Goal: Navigation & Orientation: Find specific page/section

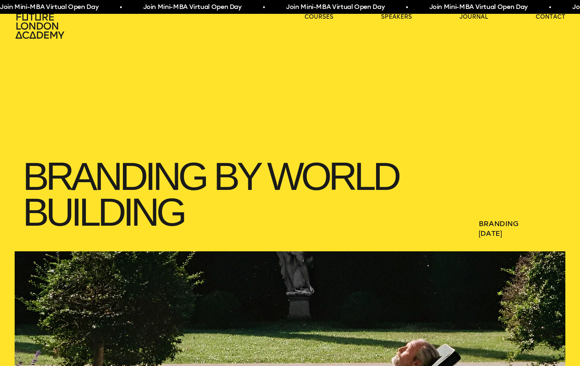
click at [129, 135] on div "Branding by World Building Branding [DATE]" at bounding box center [290, 125] width 580 height 251
click at [45, 31] on icon at bounding box center [41, 26] width 52 height 26
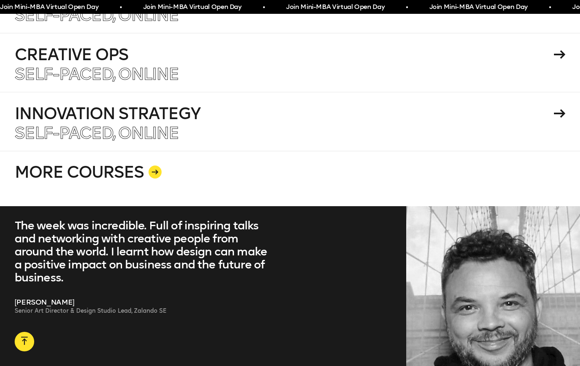
scroll to position [1583, 0]
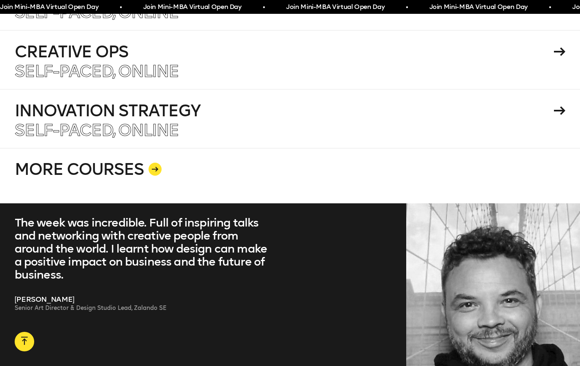
click at [154, 167] on icon at bounding box center [155, 169] width 7 height 5
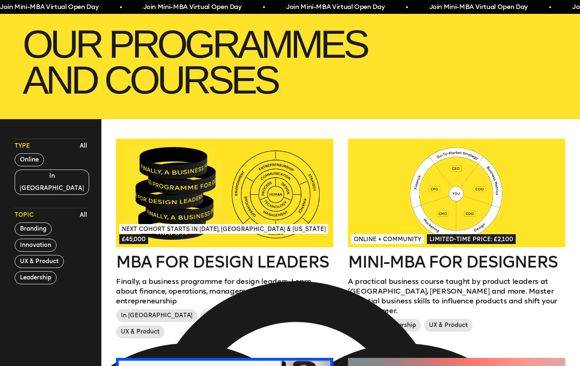
scroll to position [135, 0]
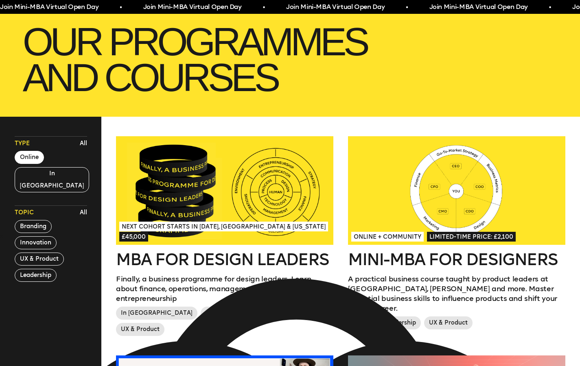
click at [32, 159] on button "Online" at bounding box center [29, 157] width 29 height 13
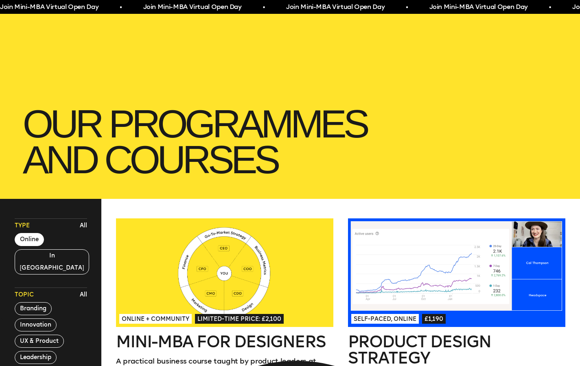
scroll to position [0, 0]
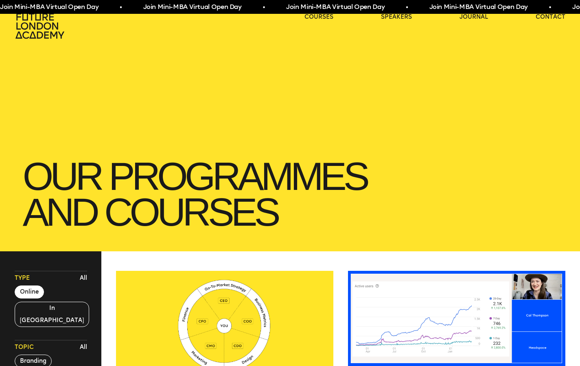
click at [24, 30] on icon at bounding box center [41, 26] width 52 height 26
